Goal: Information Seeking & Learning: Learn about a topic

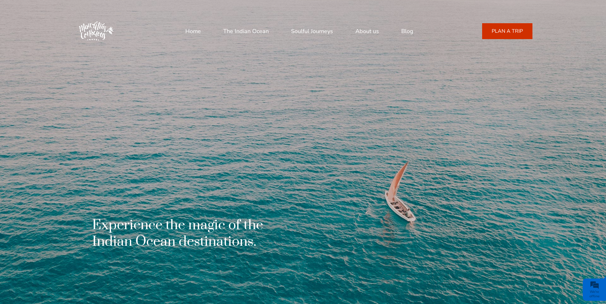
click at [190, 29] on link "Home" at bounding box center [193, 31] width 16 height 15
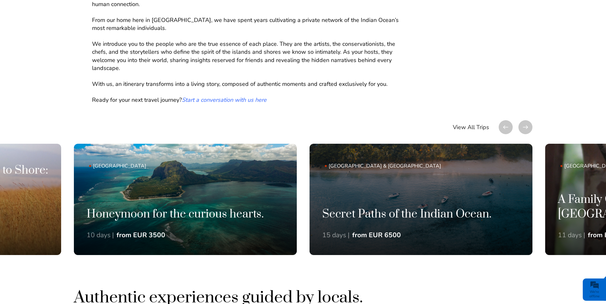
scroll to position [413, 0]
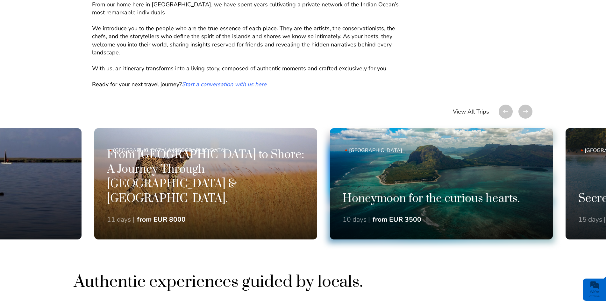
drag, startPoint x: 245, startPoint y: 191, endPoint x: 491, endPoint y: 191, distance: 246.1
click at [491, 191] on link "Mauritius Honeymoon for the curious hearts. 10 days | from EUR 3500" at bounding box center [441, 183] width 223 height 111
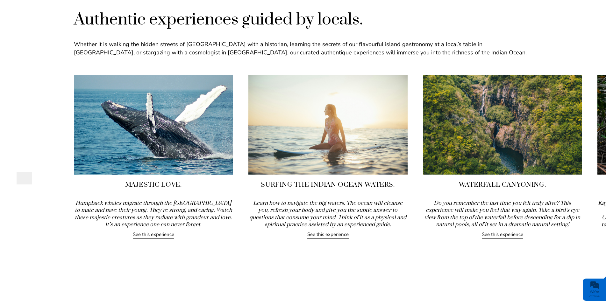
scroll to position [688, 0]
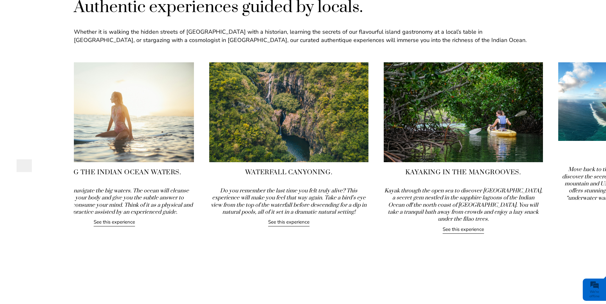
drag, startPoint x: 350, startPoint y: 154, endPoint x: 124, endPoint y: 157, distance: 225.1
click at [124, 157] on img at bounding box center [114, 112] width 159 height 100
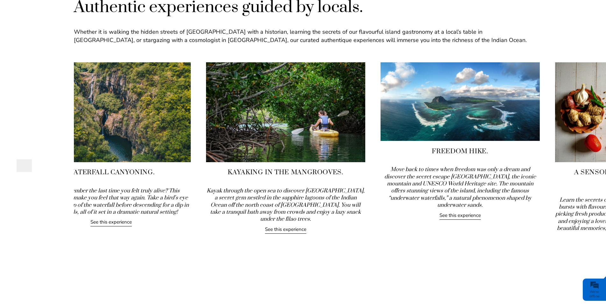
drag, startPoint x: 451, startPoint y: 159, endPoint x: 233, endPoint y: 159, distance: 217.7
click at [234, 159] on img at bounding box center [285, 112] width 159 height 100
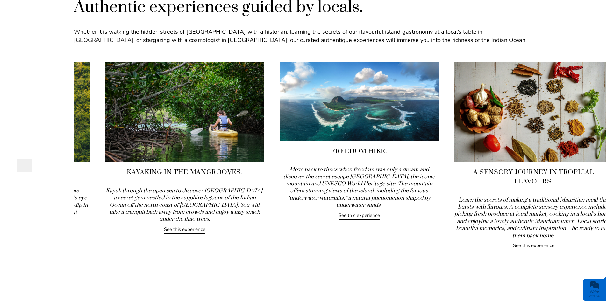
drag, startPoint x: 468, startPoint y: 153, endPoint x: 318, endPoint y: 152, distance: 149.9
click at [318, 152] on h4 "Freedom Hike." at bounding box center [358, 151] width 159 height 9
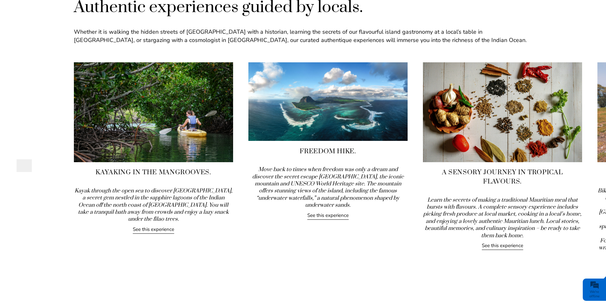
click at [334, 212] on link "See this experience" at bounding box center [327, 216] width 41 height 8
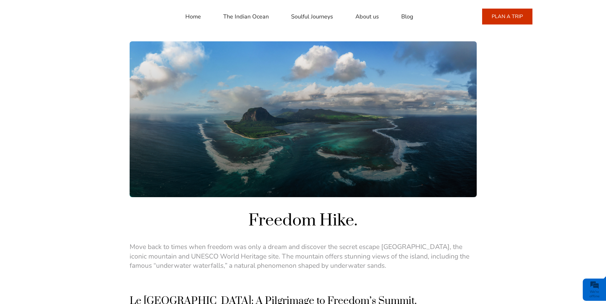
click at [492, 19] on link "PLAN A TRIP" at bounding box center [507, 17] width 50 height 16
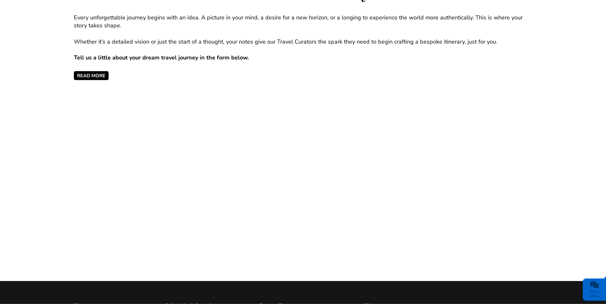
scroll to position [335, 0]
click at [560, 126] on div "Let's Co-create Your Next Travel Journey. Every unforgettable journey begins wi…" at bounding box center [303, 219] width 606 height 500
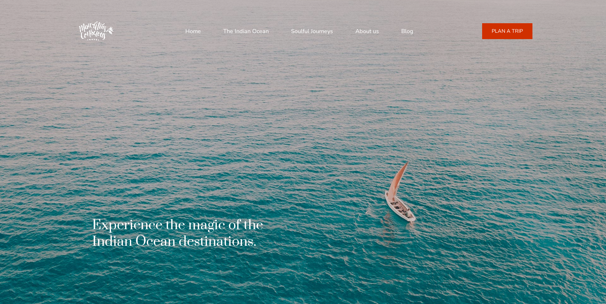
scroll to position [688, 0]
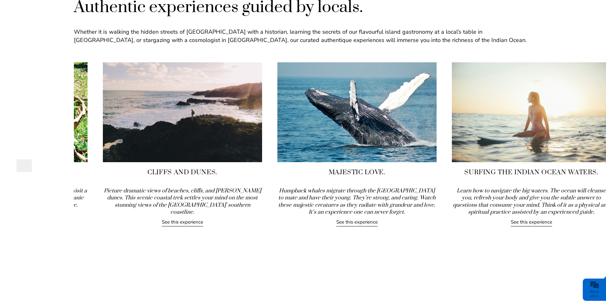
drag, startPoint x: 535, startPoint y: 159, endPoint x: 565, endPoint y: 153, distance: 30.6
click at [565, 153] on img at bounding box center [531, 112] width 159 height 100
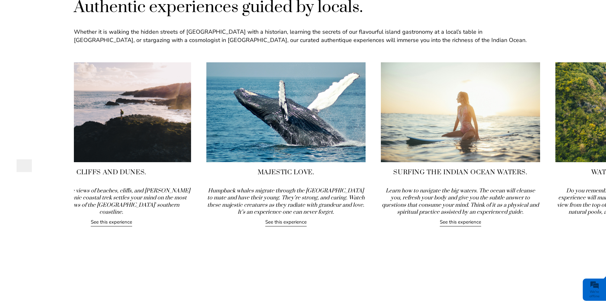
drag, startPoint x: 542, startPoint y: 150, endPoint x: 445, endPoint y: 149, distance: 97.1
click at [445, 149] on img at bounding box center [460, 112] width 159 height 100
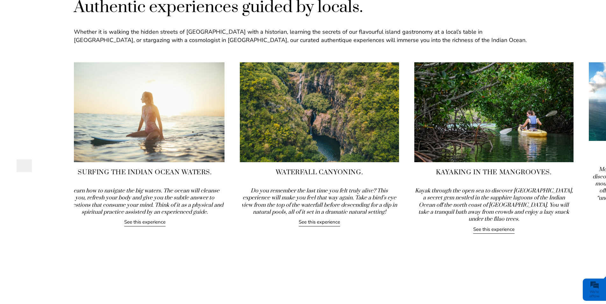
drag, startPoint x: 467, startPoint y: 143, endPoint x: 171, endPoint y: 154, distance: 296.2
click at [171, 154] on img at bounding box center [144, 112] width 159 height 100
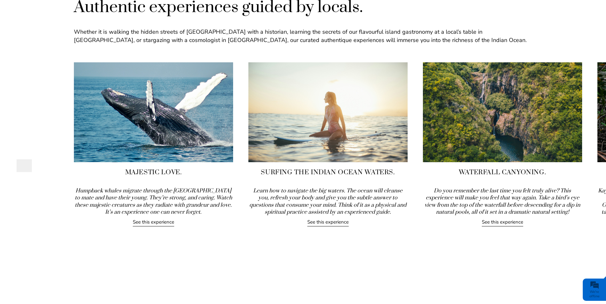
scroll to position [0, 0]
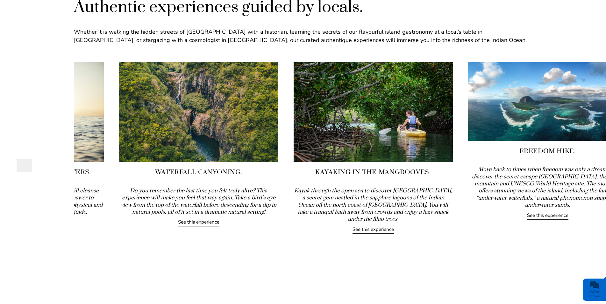
drag, startPoint x: 555, startPoint y: 119, endPoint x: 246, endPoint y: 116, distance: 308.5
click at [247, 116] on img at bounding box center [198, 112] width 159 height 100
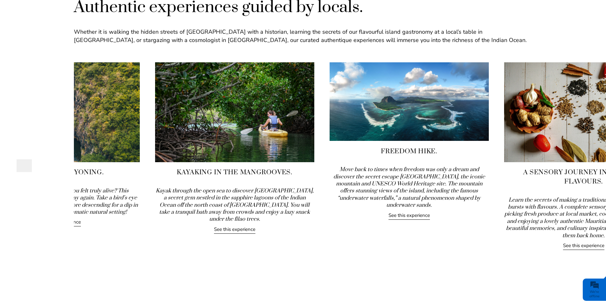
drag, startPoint x: 521, startPoint y: 127, endPoint x: 252, endPoint y: 123, distance: 269.0
click at [252, 123] on img at bounding box center [234, 112] width 159 height 100
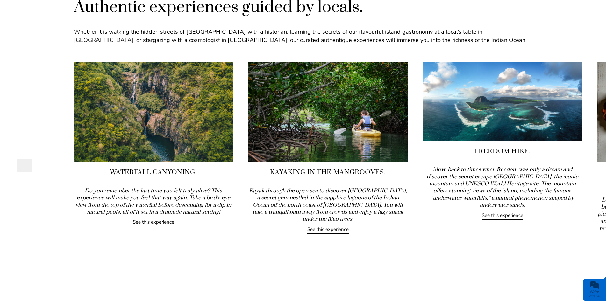
click at [348, 144] on img at bounding box center [327, 112] width 159 height 100
click at [332, 226] on link "See this experience" at bounding box center [327, 230] width 41 height 8
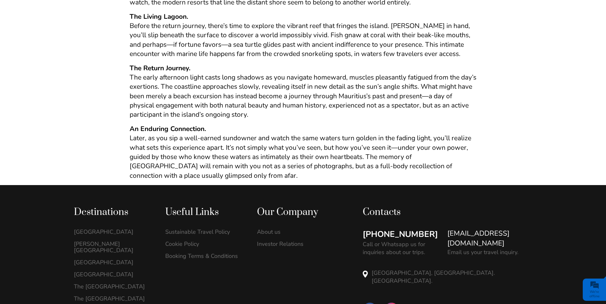
scroll to position [481, 0]
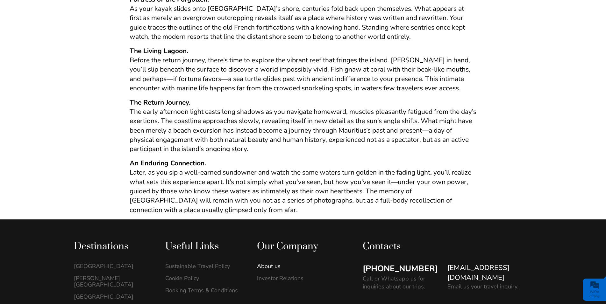
click at [269, 263] on link "About us" at bounding box center [296, 266] width 78 height 6
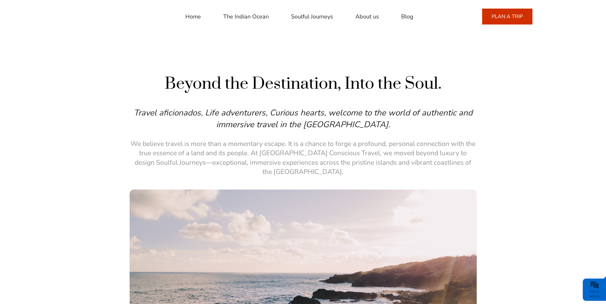
click at [402, 18] on link "Blog" at bounding box center [407, 16] width 12 height 15
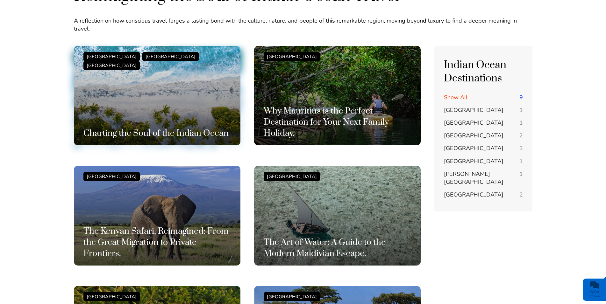
scroll to position [103, 0]
